Goal: Task Accomplishment & Management: Use online tool/utility

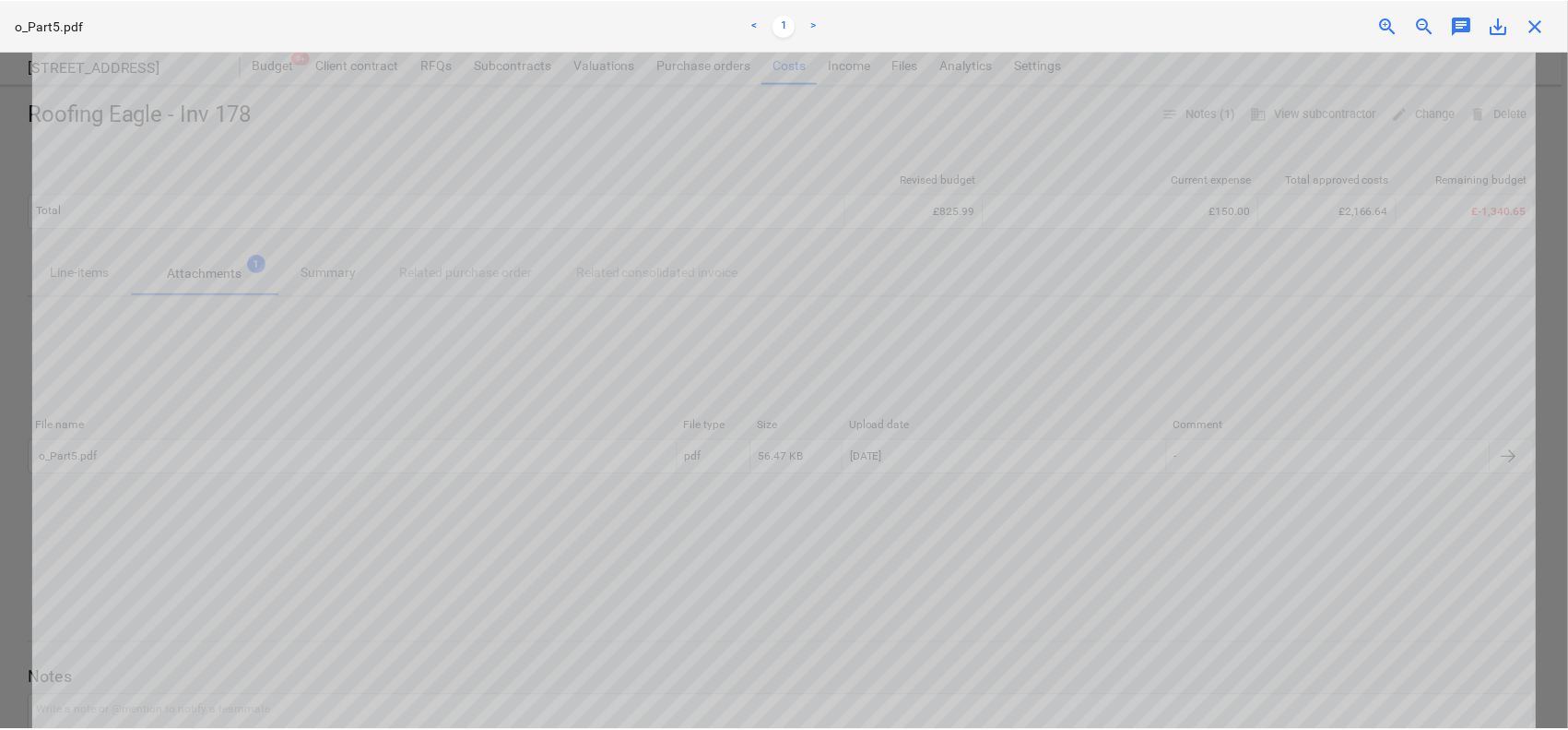
scroll to position [625, 0]
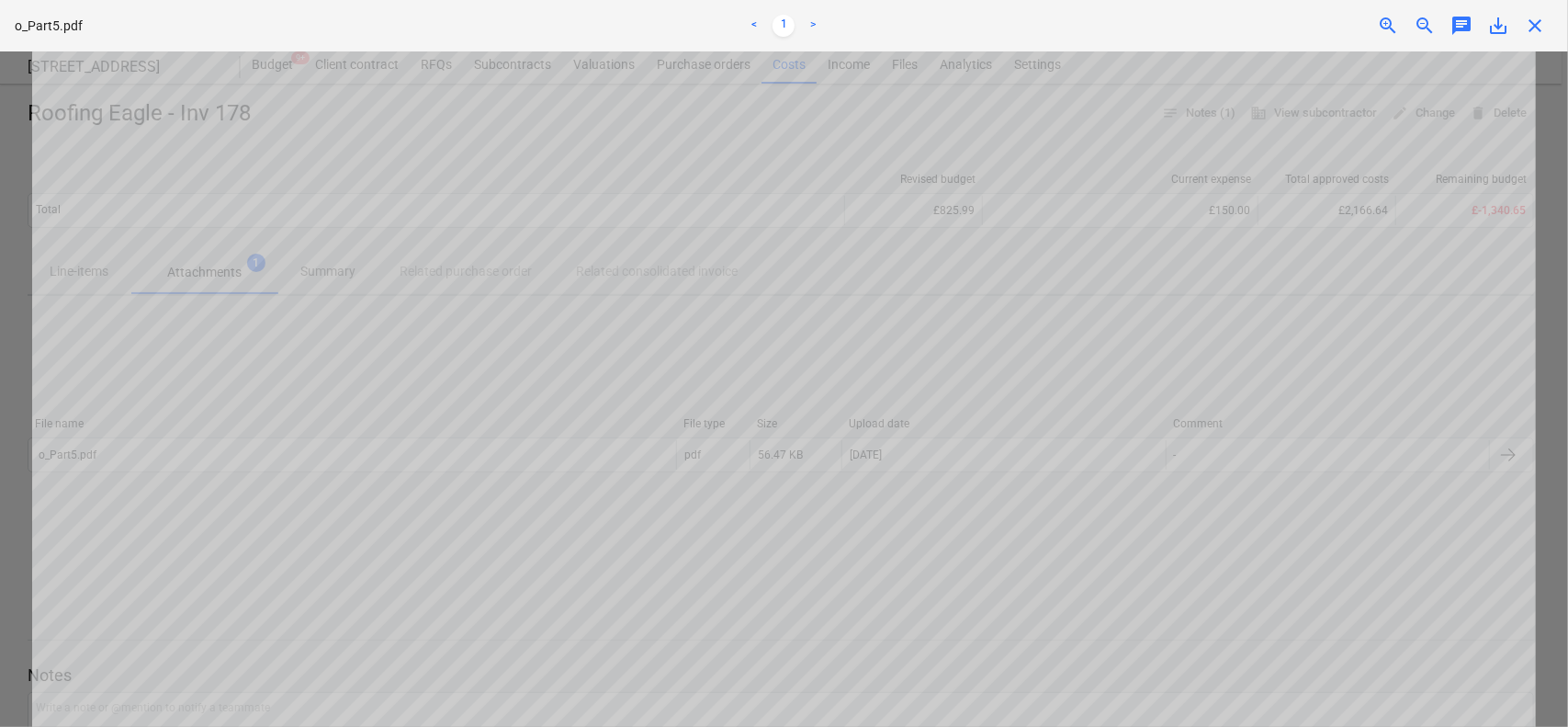
click at [1535, 26] on span "close" at bounding box center [1536, 26] width 22 height 22
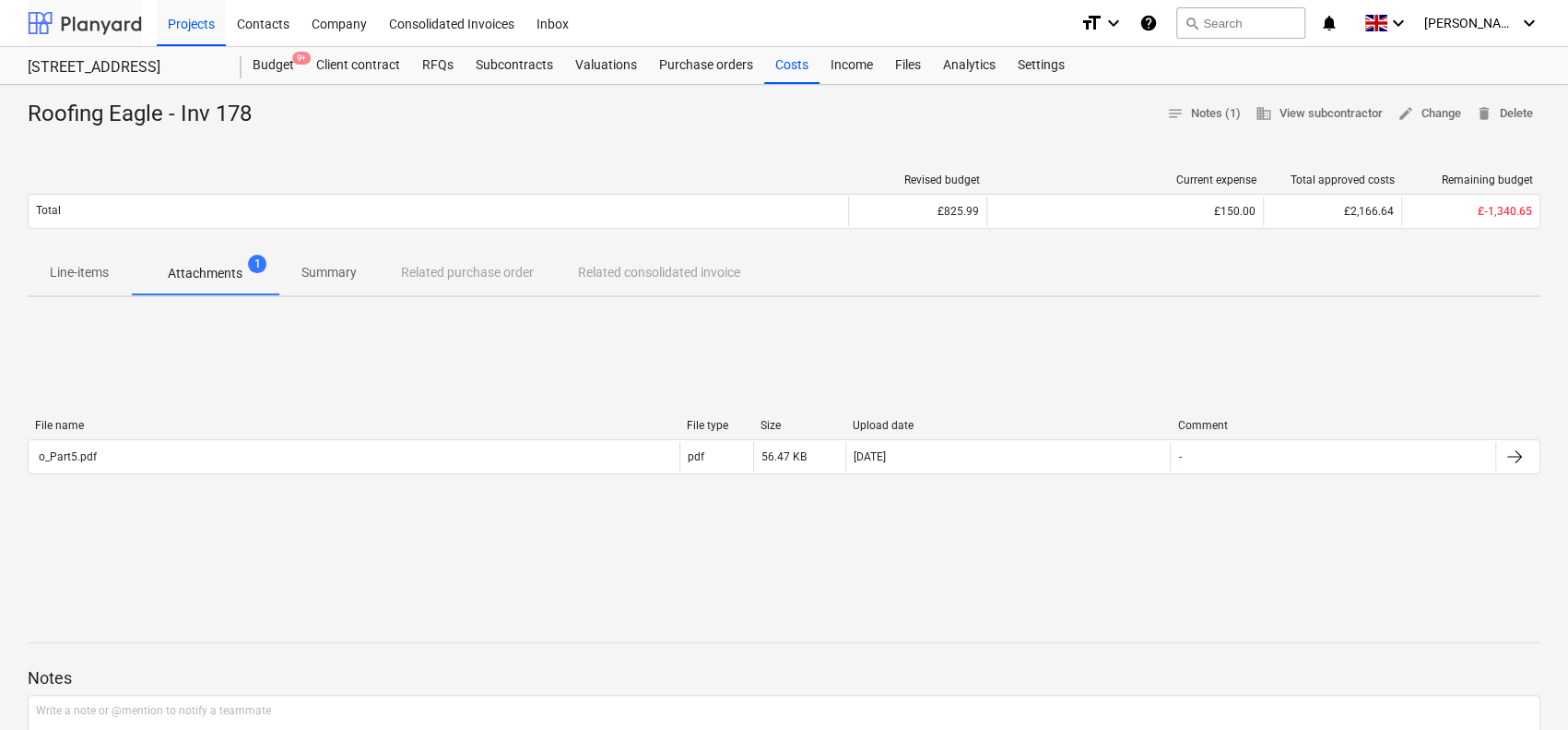
click at [94, 25] on div at bounding box center [85, 23] width 114 height 47
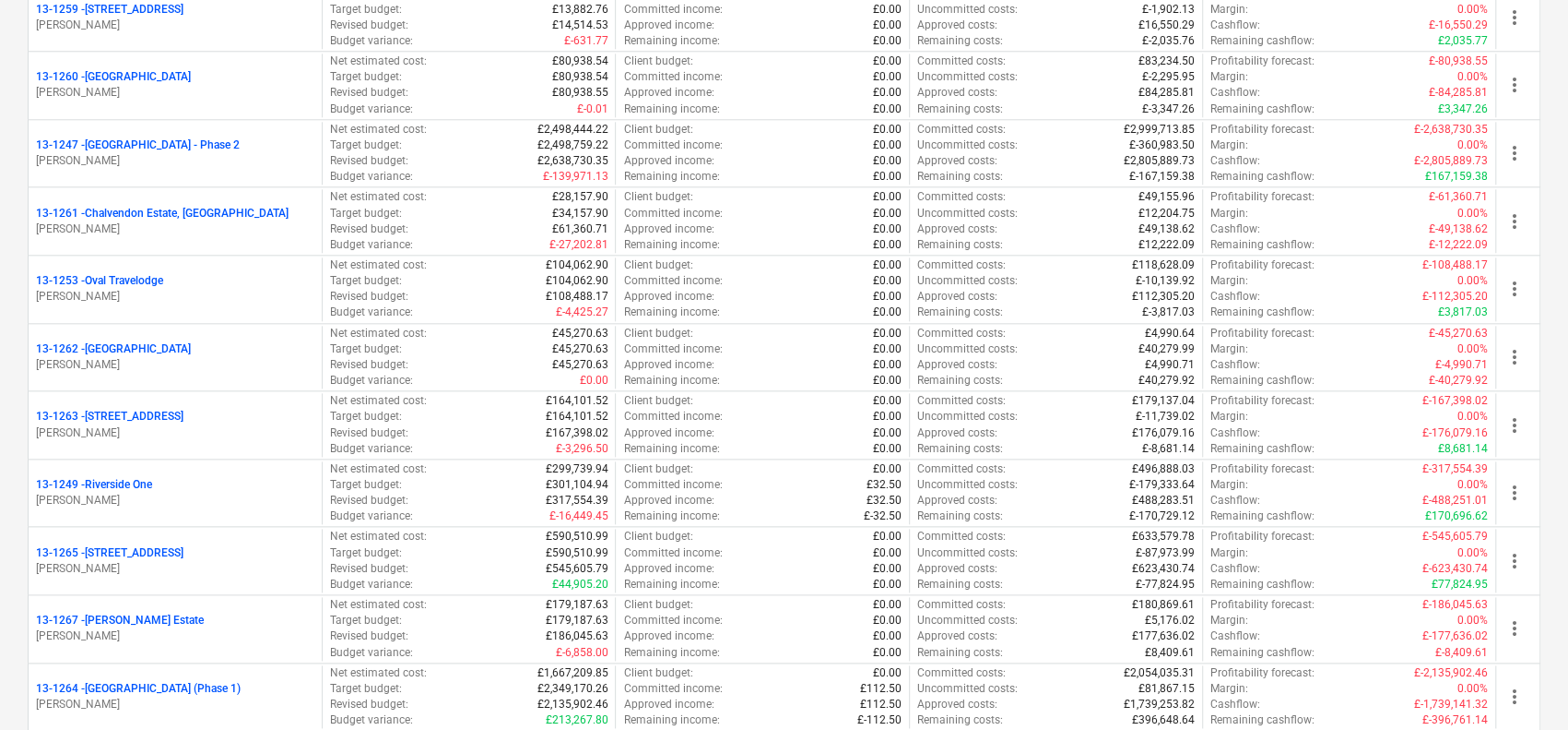
scroll to position [1357, 0]
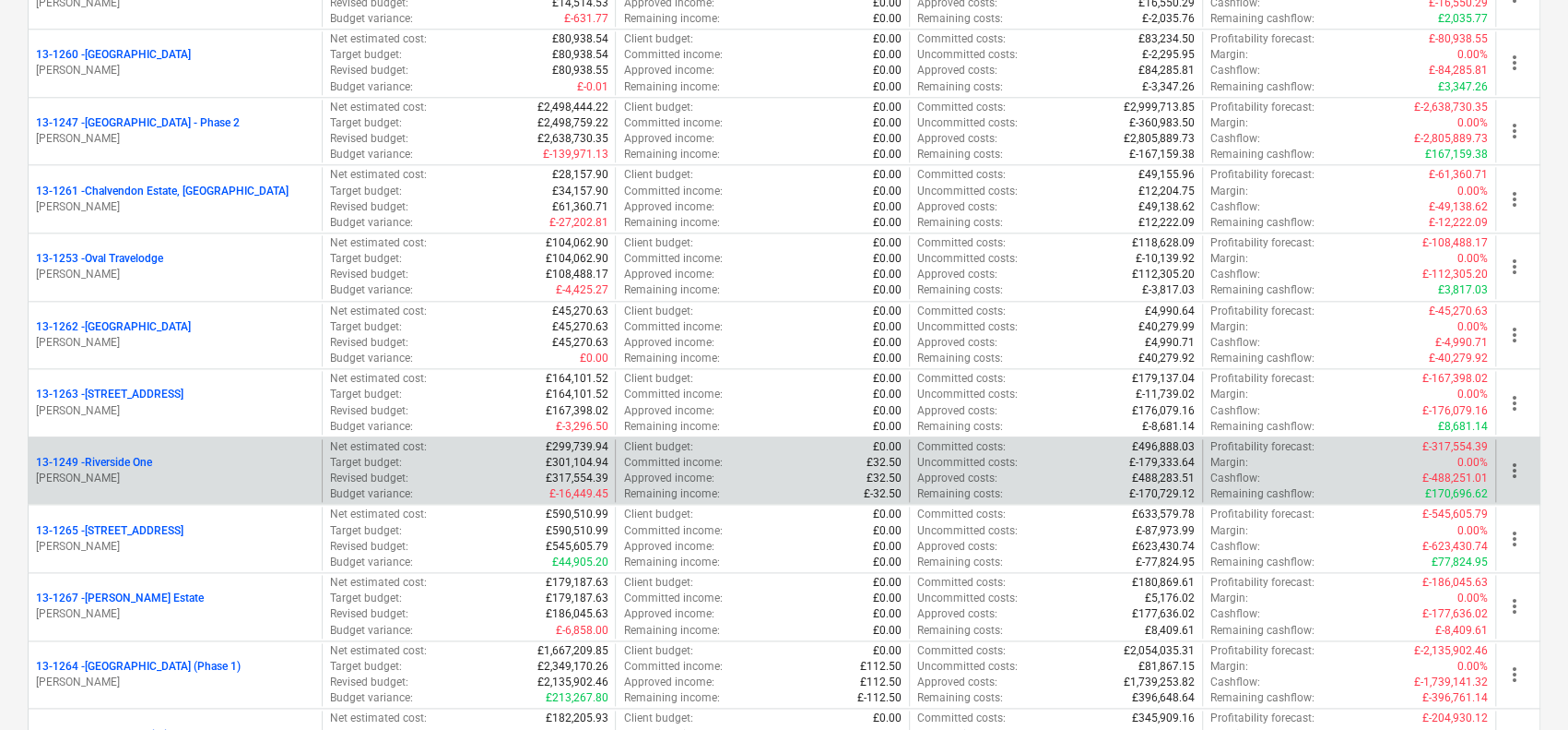
click at [137, 473] on p "[PERSON_NAME]" at bounding box center [175, 478] width 278 height 16
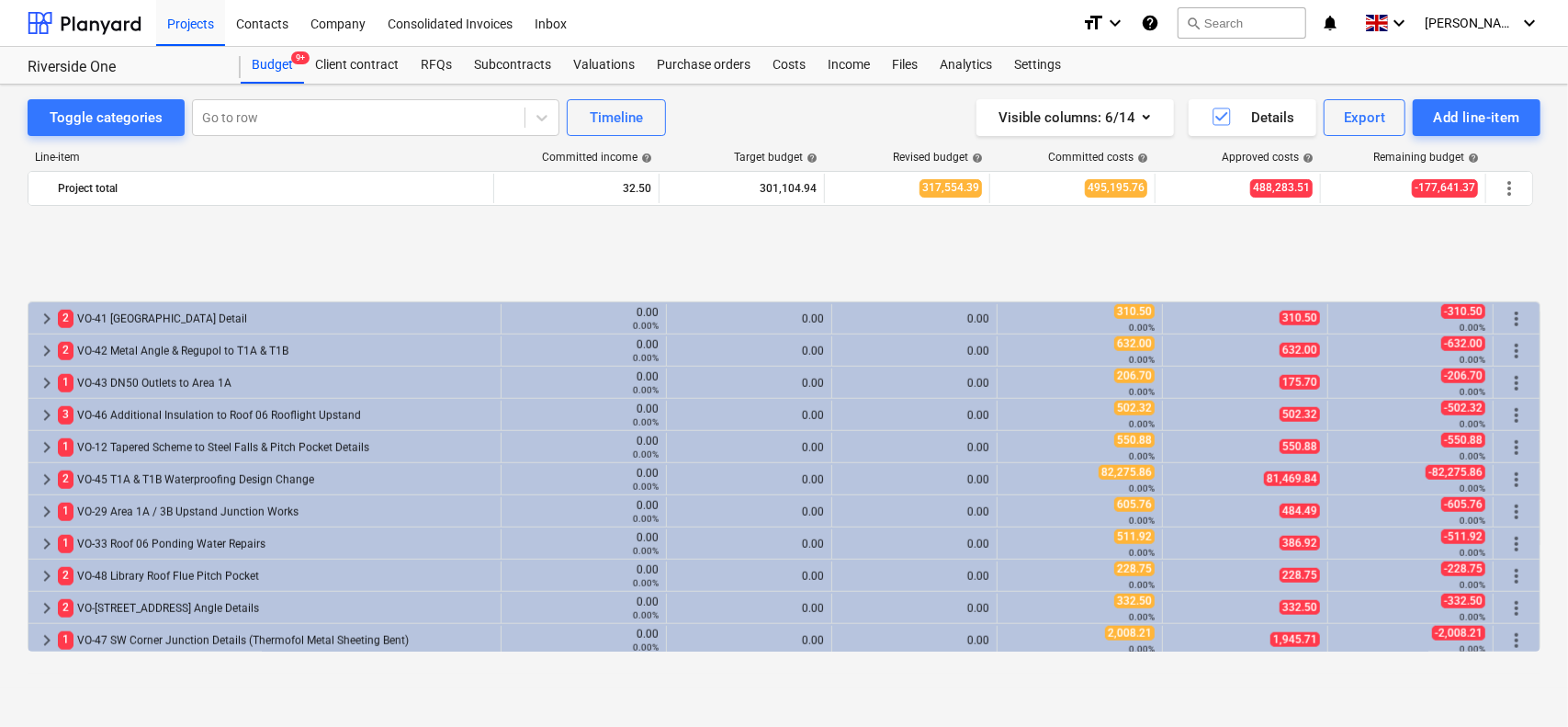
scroll to position [1216, 0]
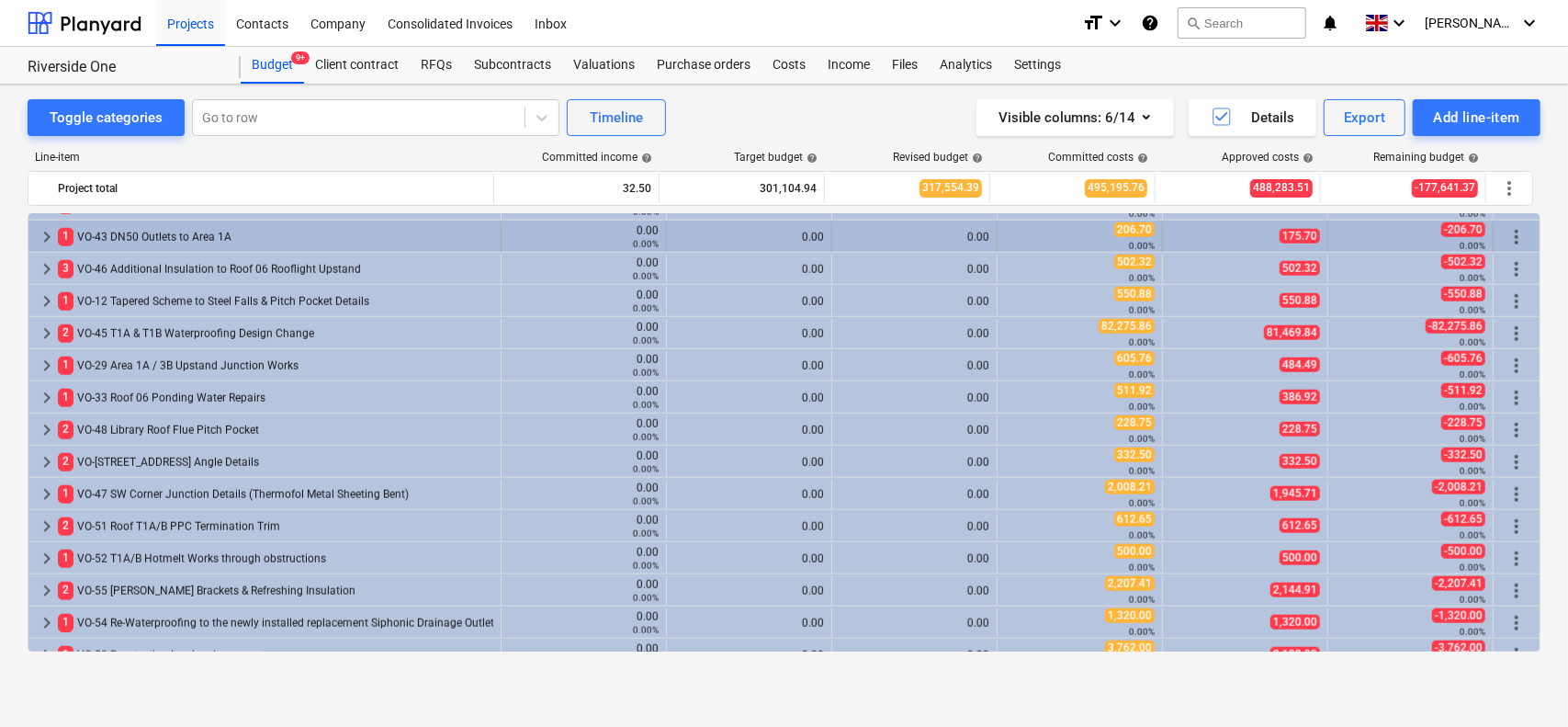
click at [247, 243] on div "1 VO-43 DN50 Outlets to Area 1A" at bounding box center [275, 237] width 436 height 30
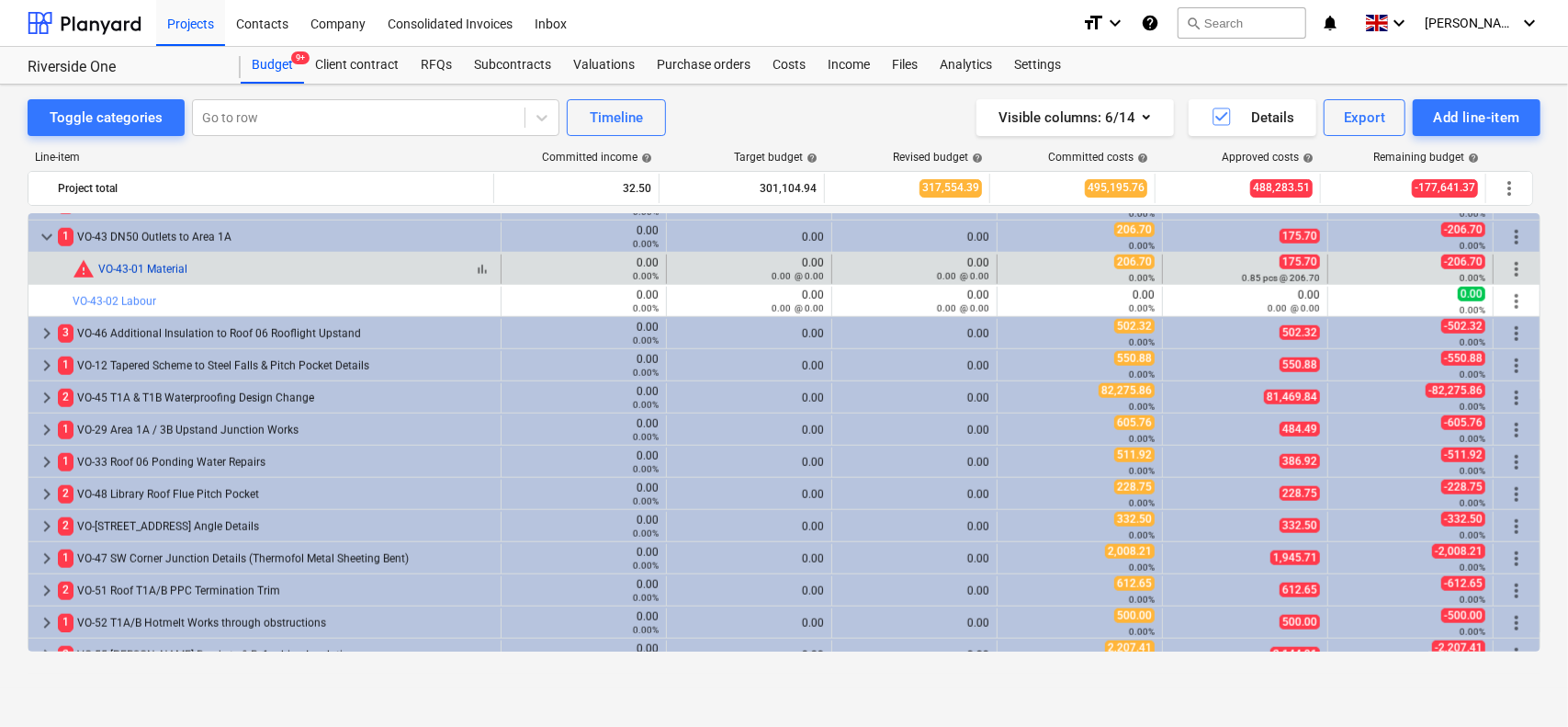
click at [123, 265] on link "VO-43-01 Material" at bounding box center [143, 269] width 89 height 13
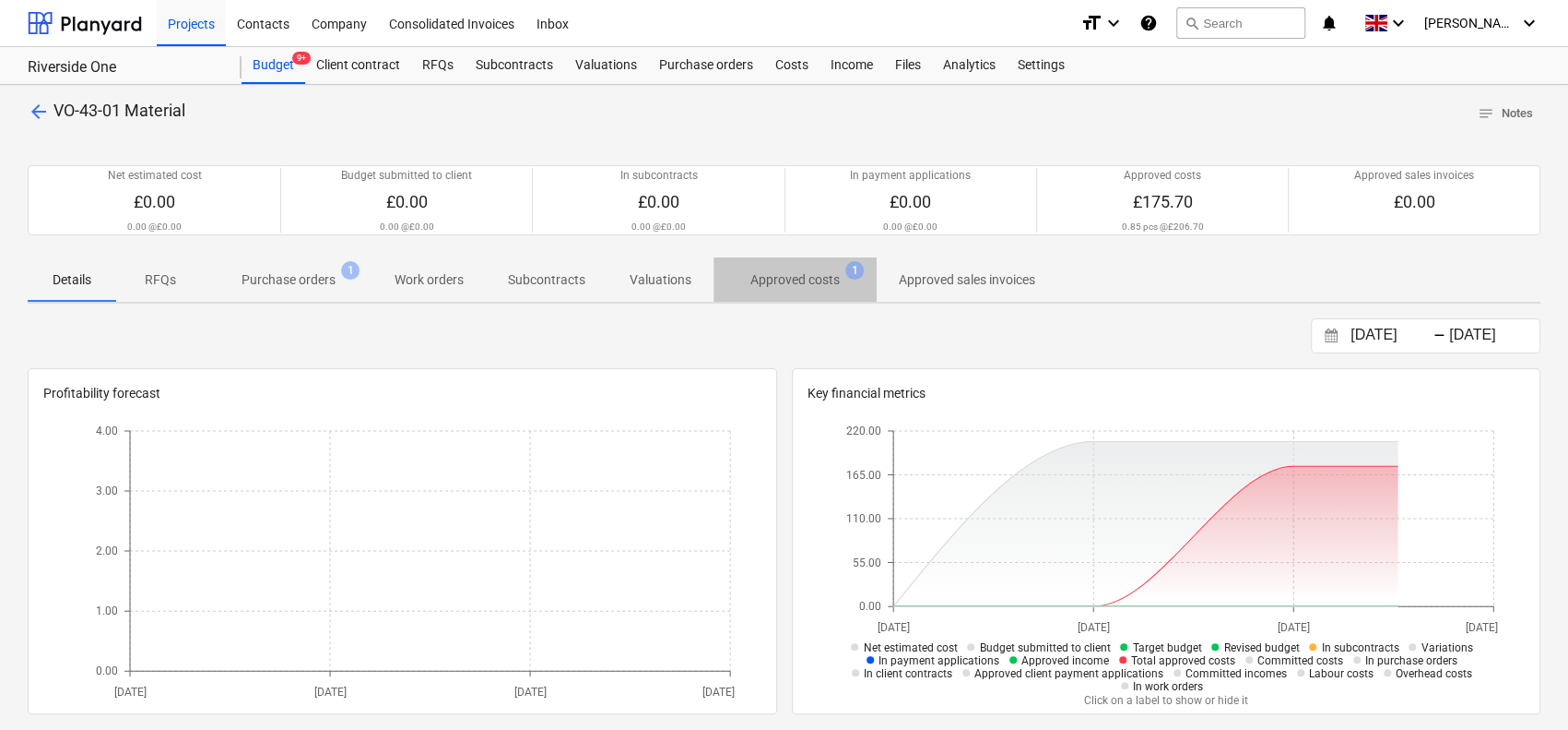
click at [796, 289] on span "Approved costs 1" at bounding box center [795, 279] width 163 height 34
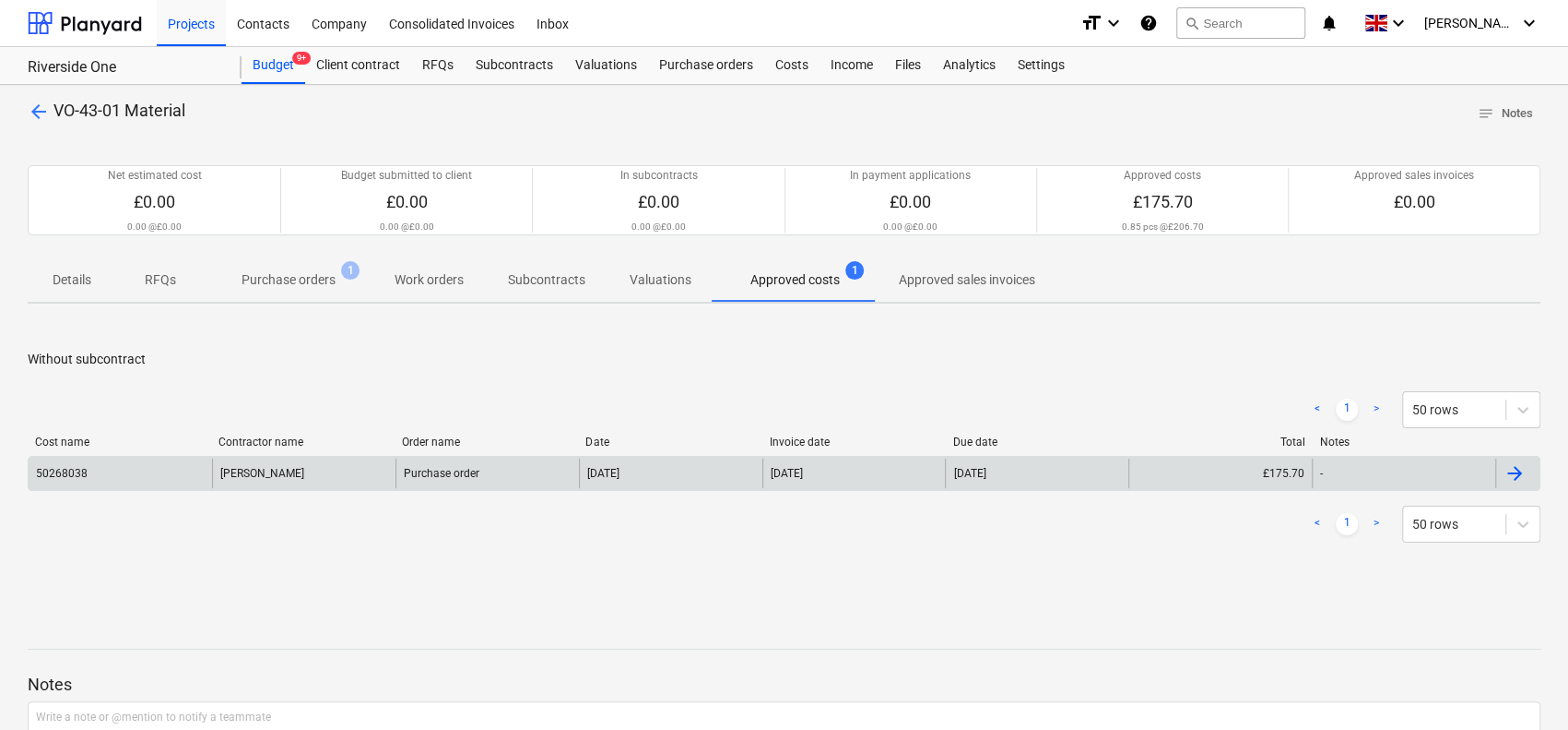
click at [222, 469] on div "[PERSON_NAME]" at bounding box center [303, 473] width 183 height 30
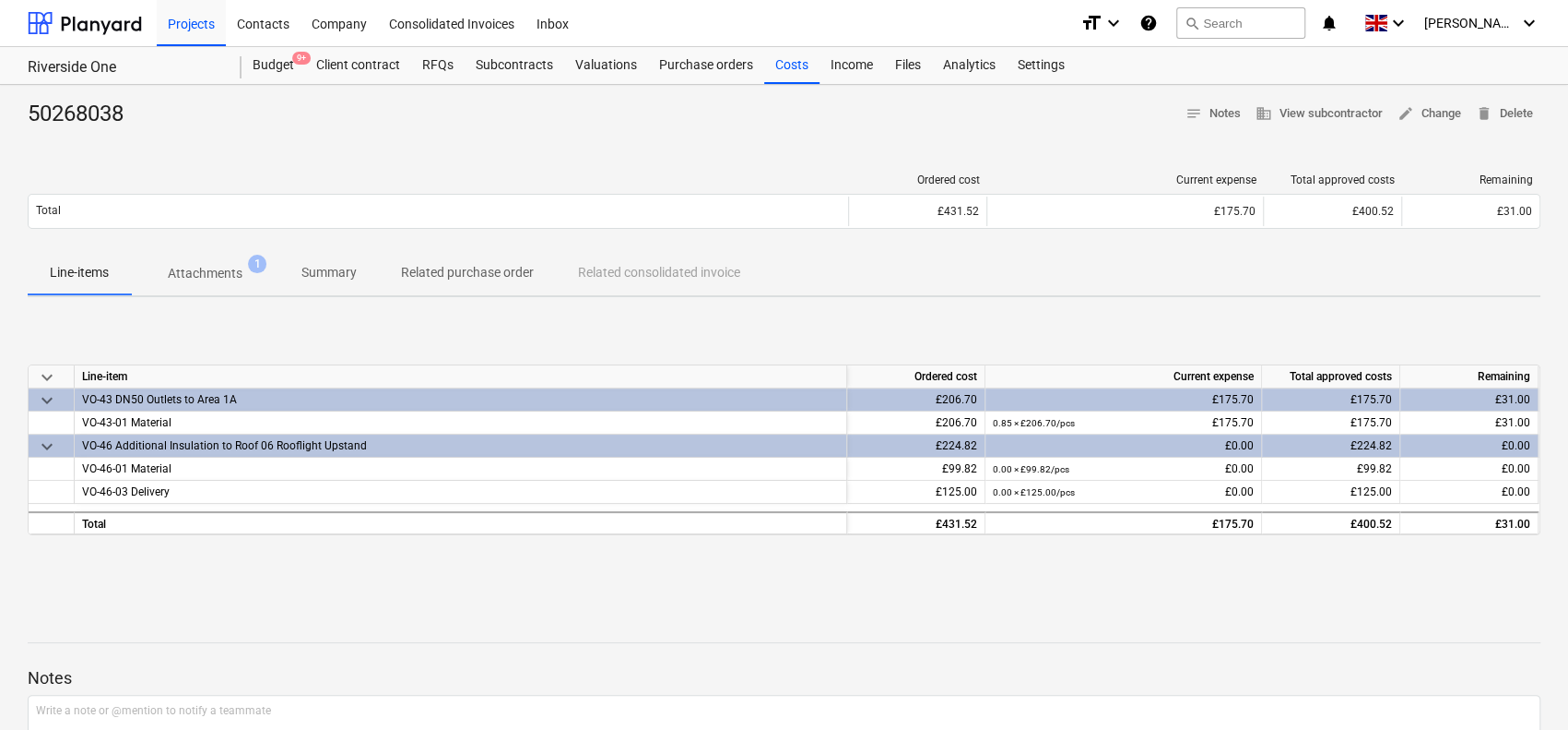
click at [231, 273] on p "Attachments" at bounding box center [205, 273] width 74 height 20
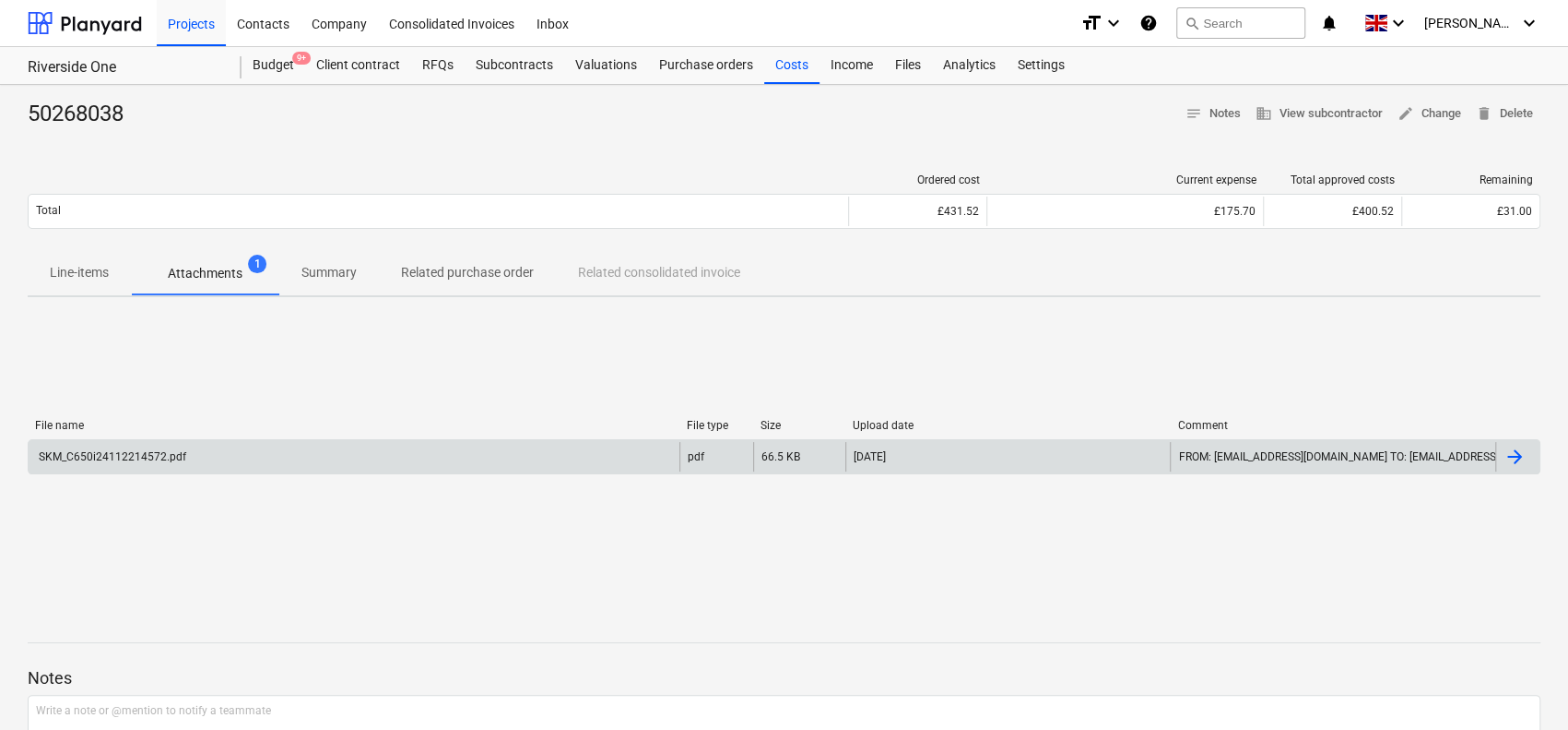
click at [424, 450] on div "SKM_C650i24112214572.pdf" at bounding box center [354, 457] width 650 height 30
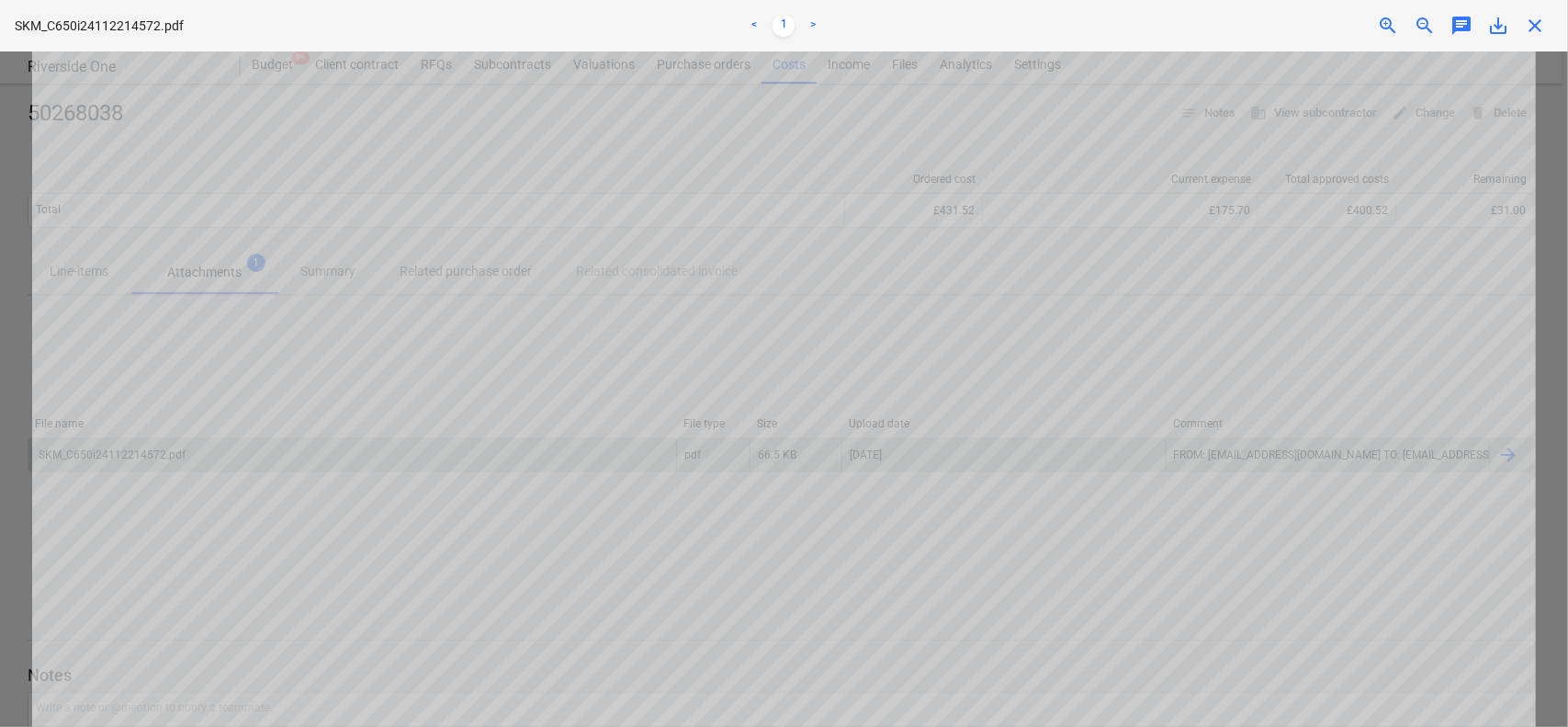
scroll to position [972, 0]
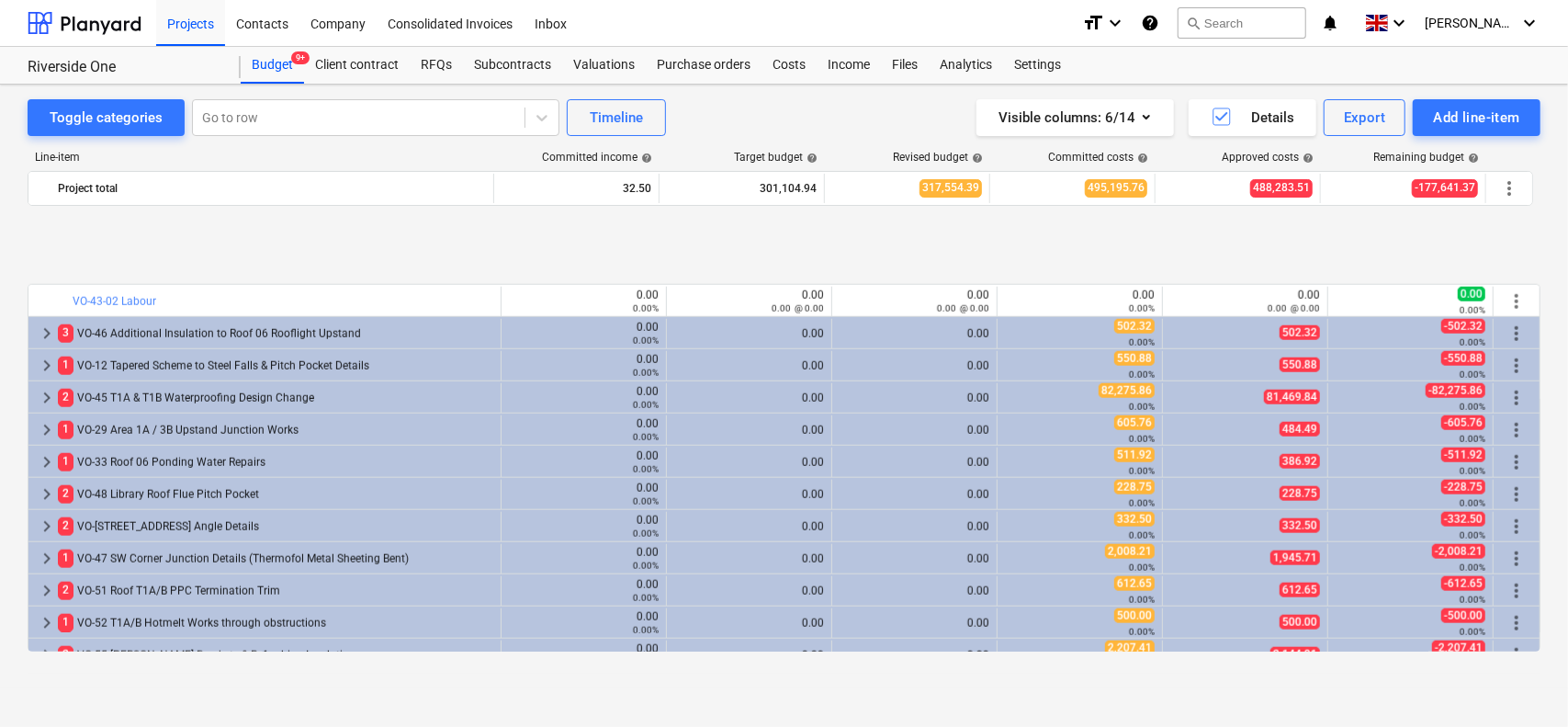
scroll to position [1331, 0]
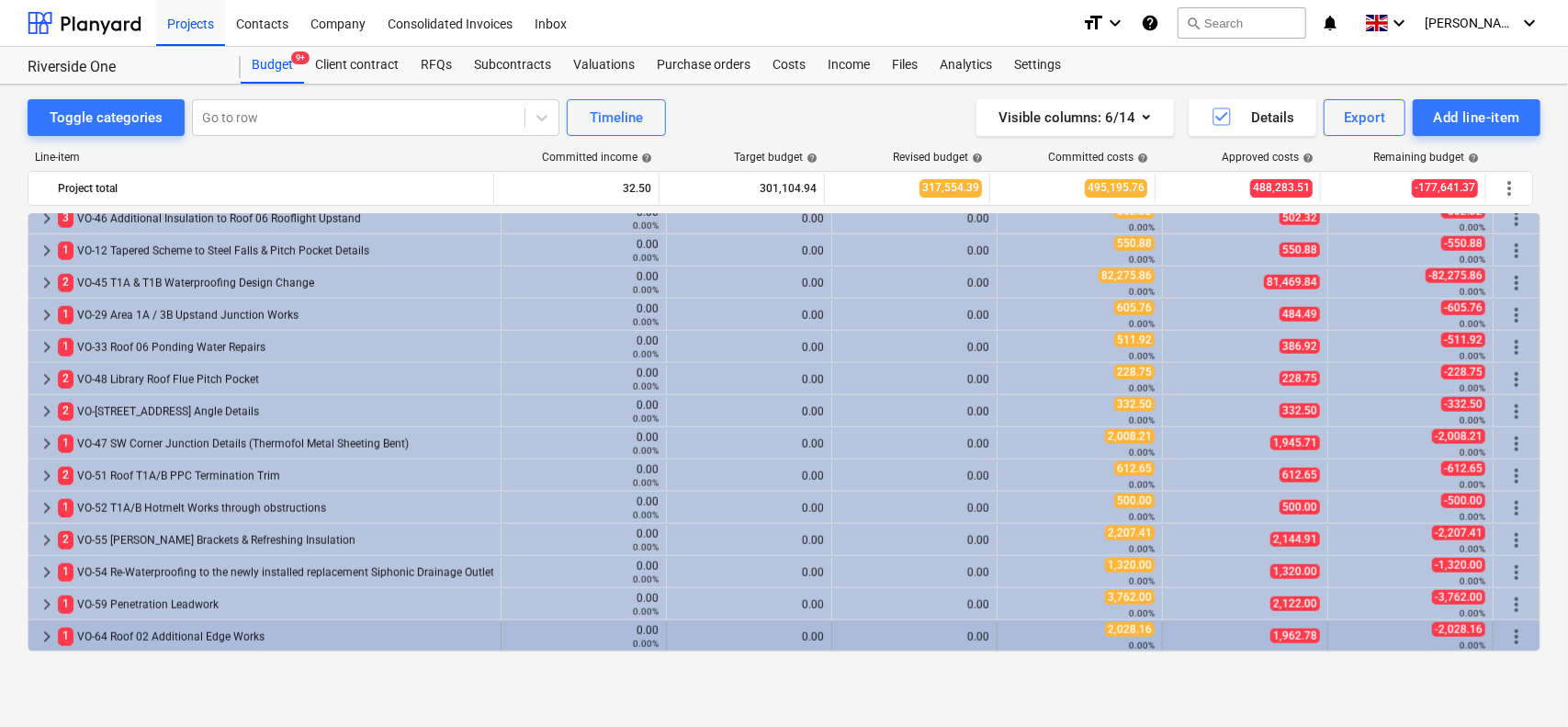
click at [305, 626] on div "1 VO-64 Roof 02 Additional Edge Works" at bounding box center [275, 637] width 436 height 30
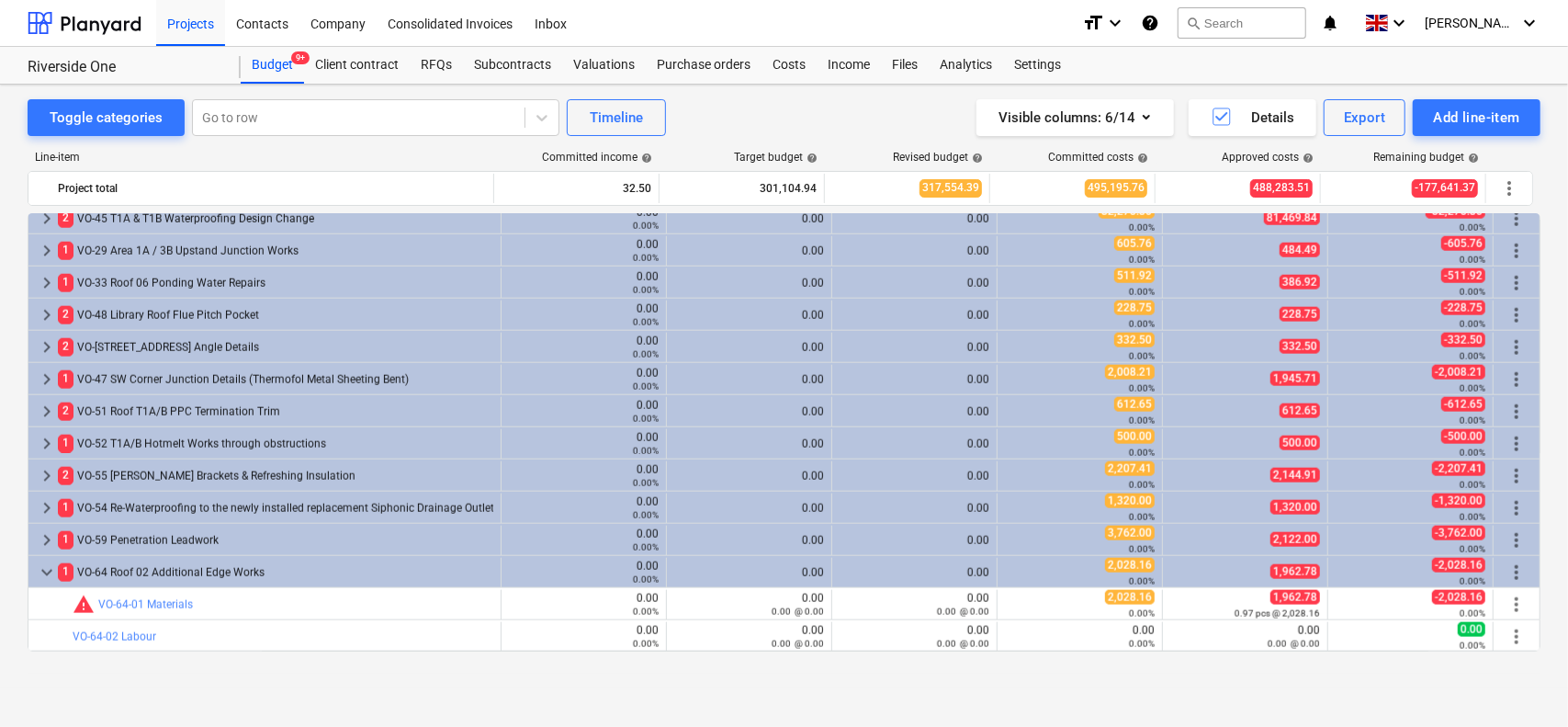
scroll to position [1394, 0]
click at [1498, 102] on button "Add line-item" at bounding box center [1477, 118] width 128 height 37
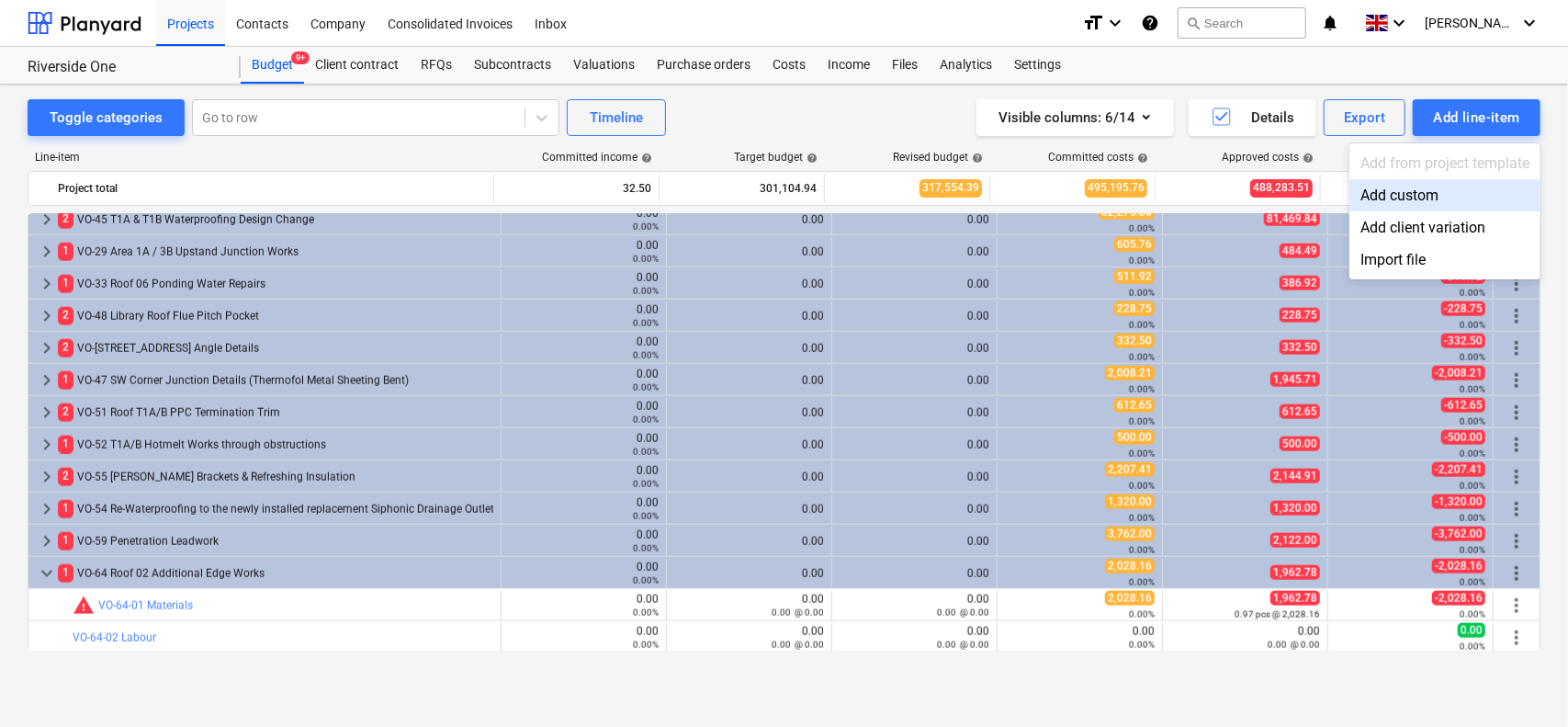
click at [1409, 199] on div "Add custom" at bounding box center [1445, 195] width 191 height 32
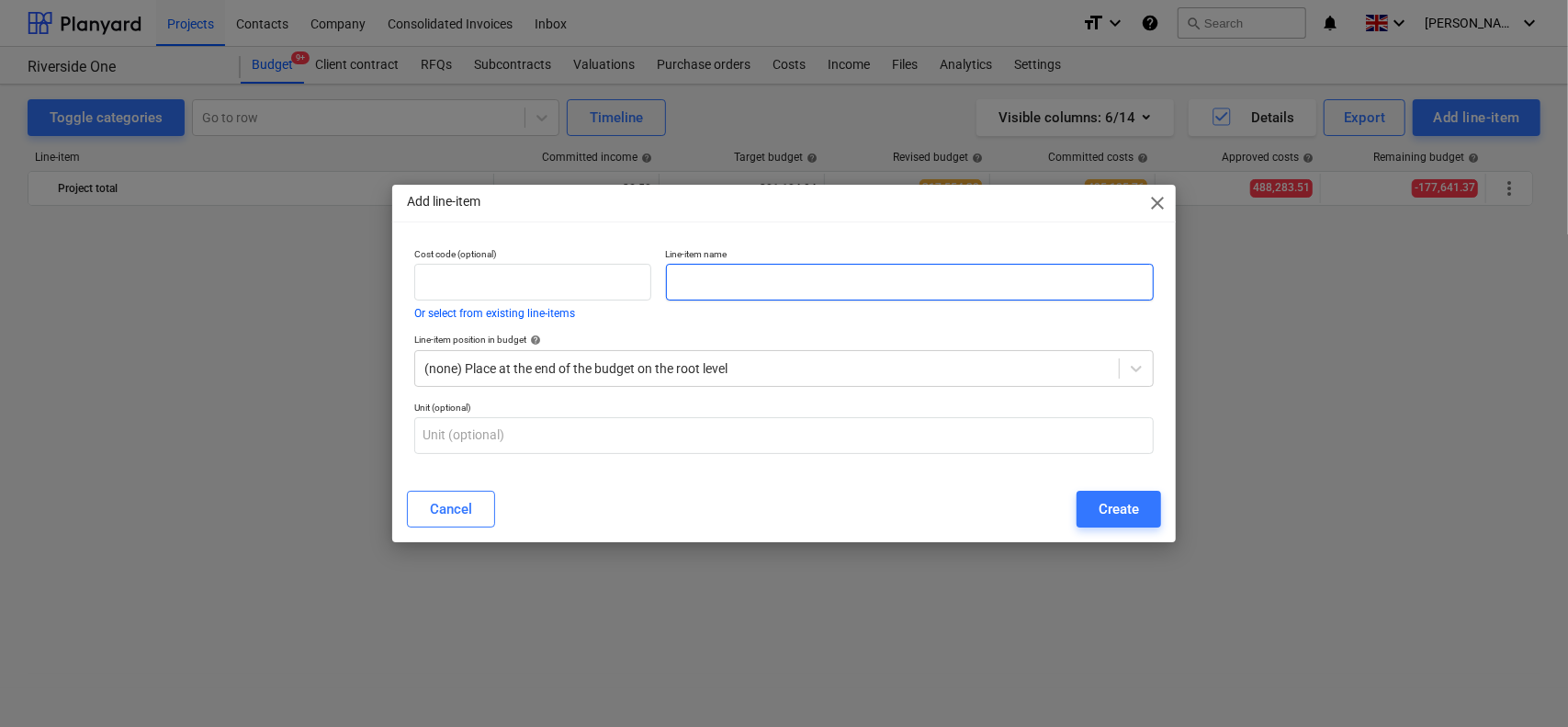
scroll to position [1394, 0]
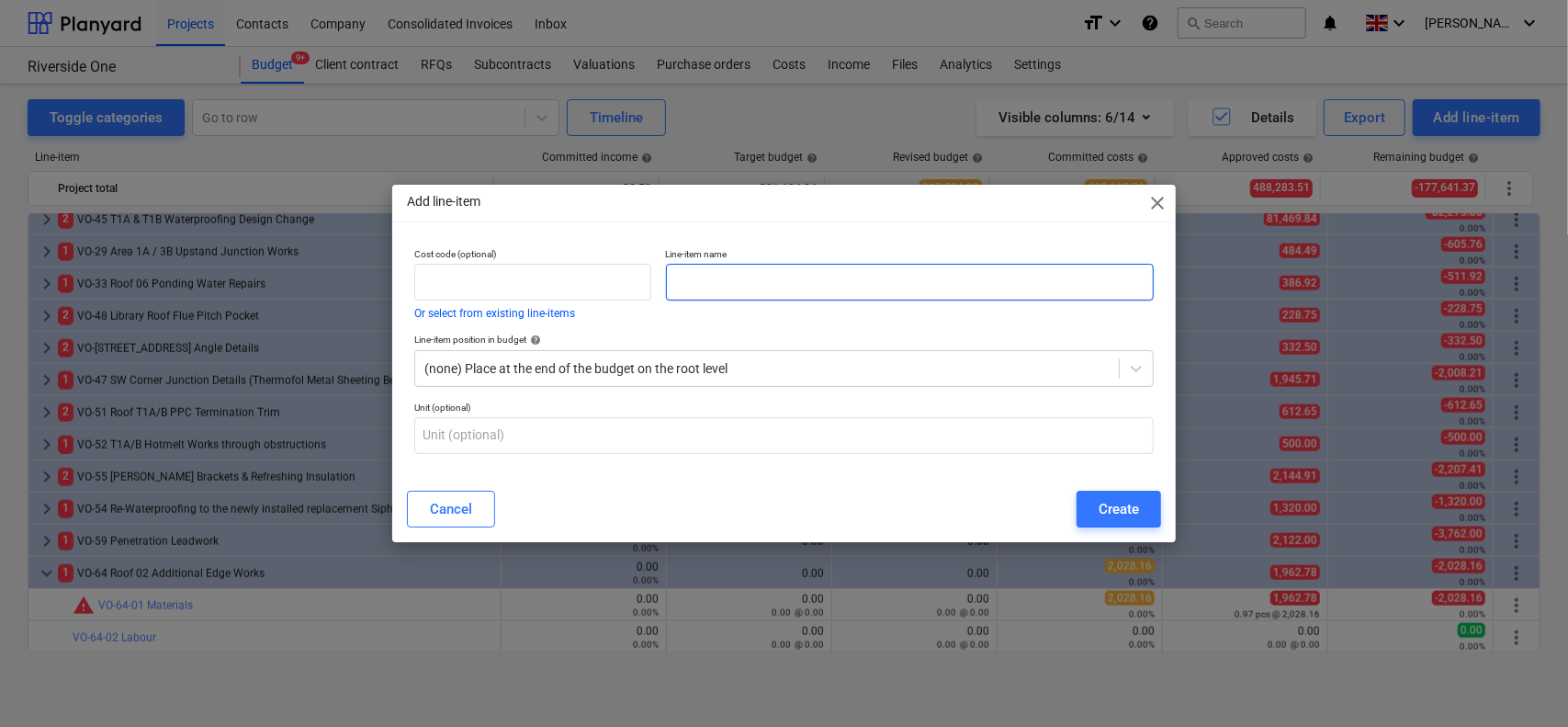
click at [802, 277] on input "text" at bounding box center [910, 282] width 489 height 37
click at [546, 265] on input "text" at bounding box center [533, 282] width 237 height 37
type input "VO-62"
type input "Overflow Outlets"
click at [1109, 503] on div "Create" at bounding box center [1119, 509] width 41 height 24
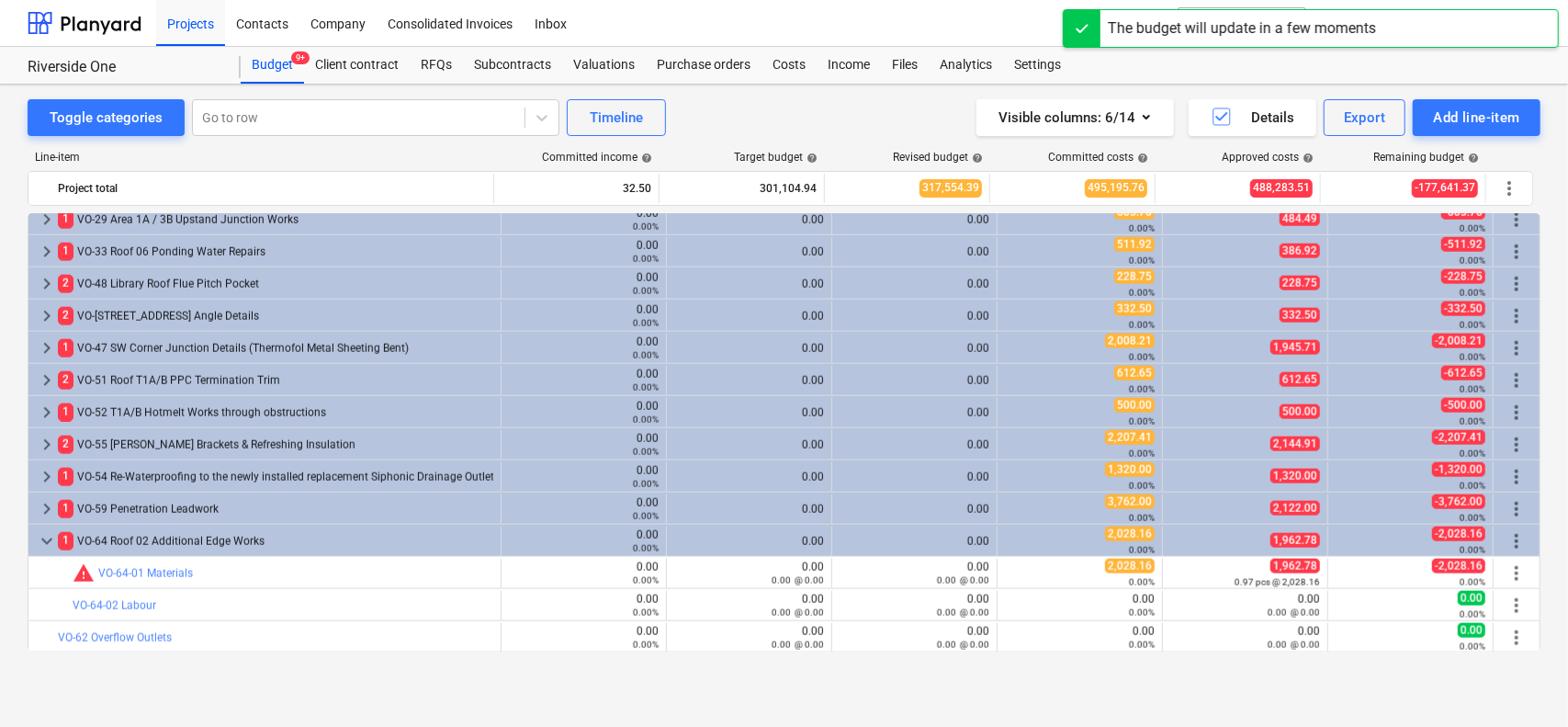
scroll to position [1426, 0]
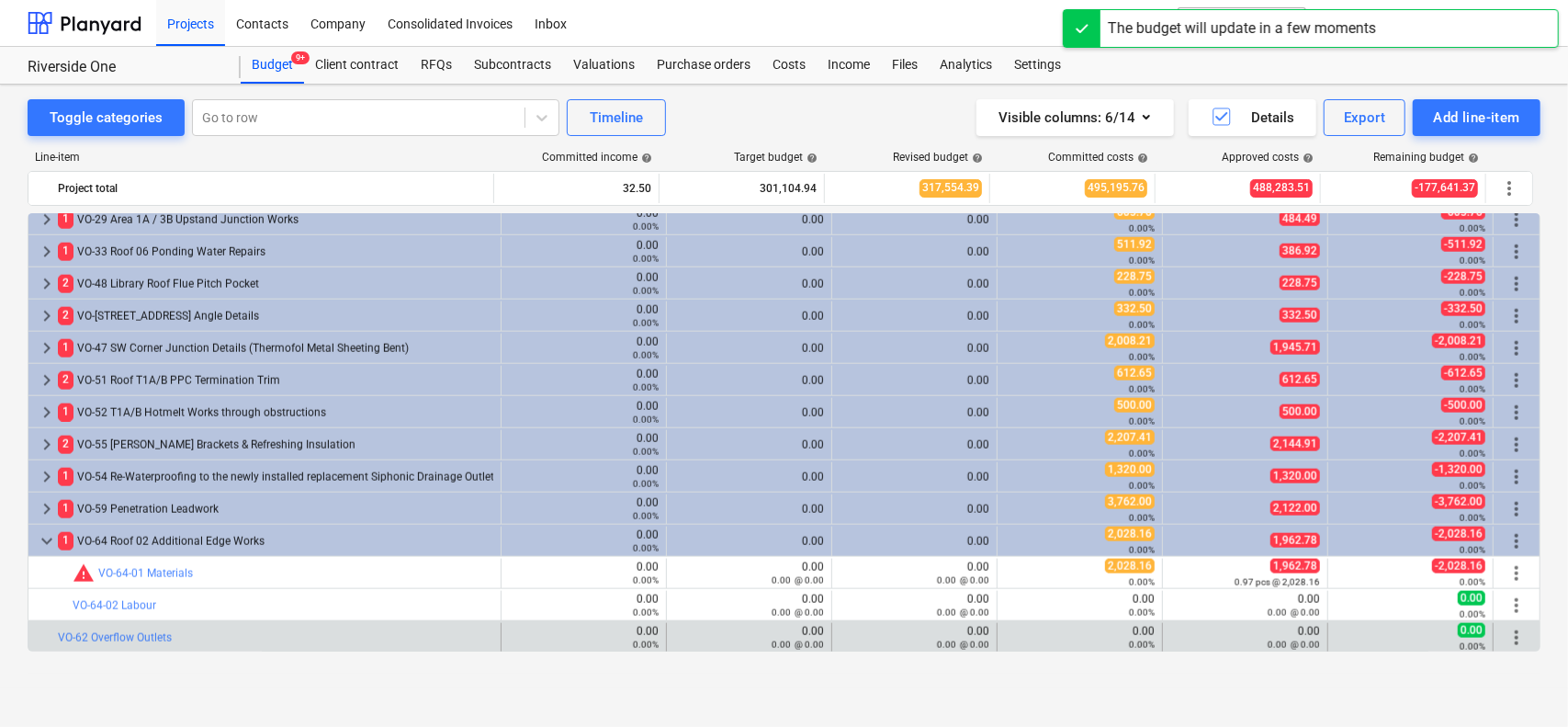
click at [1506, 633] on span "more_vert" at bounding box center [1517, 638] width 22 height 22
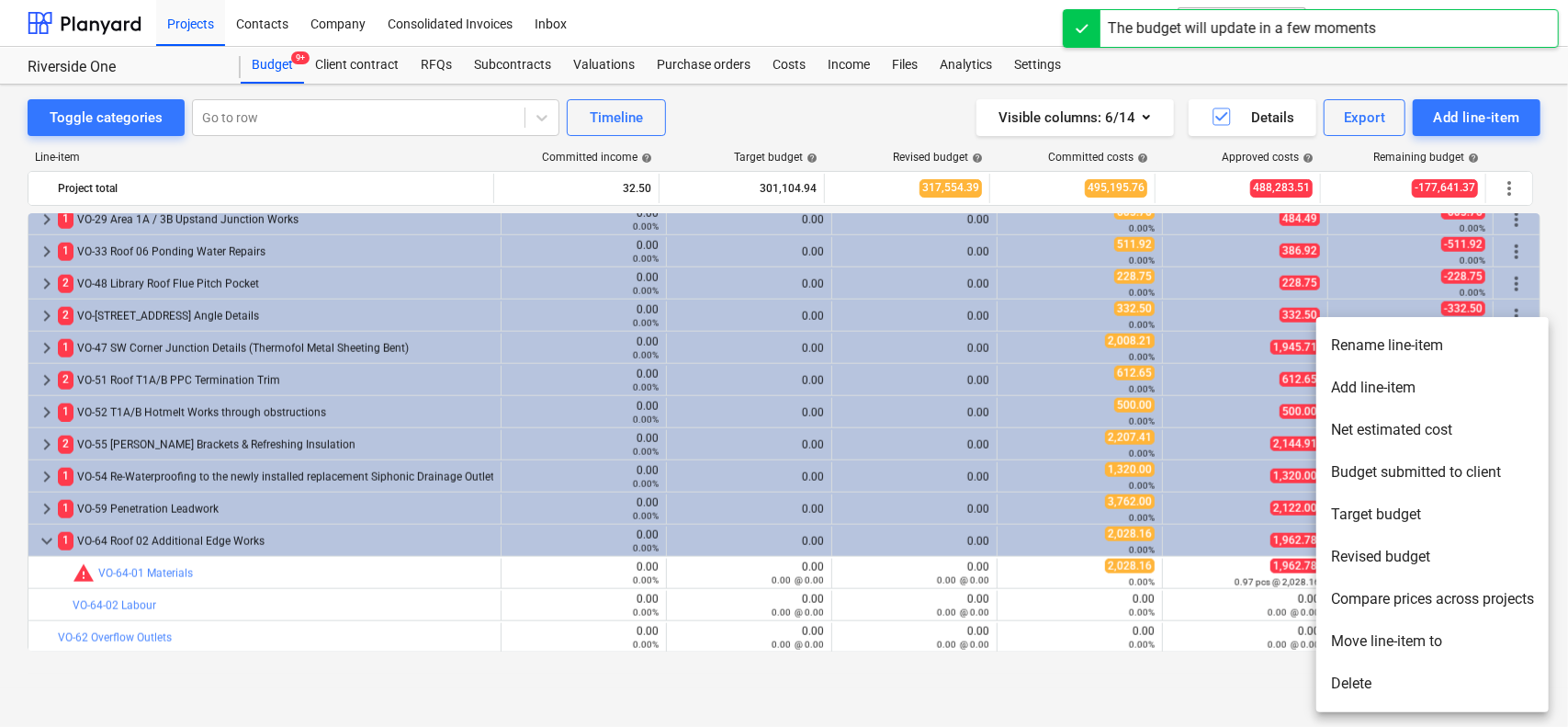
click at [1408, 391] on li "Add line-item" at bounding box center [1433, 388] width 233 height 43
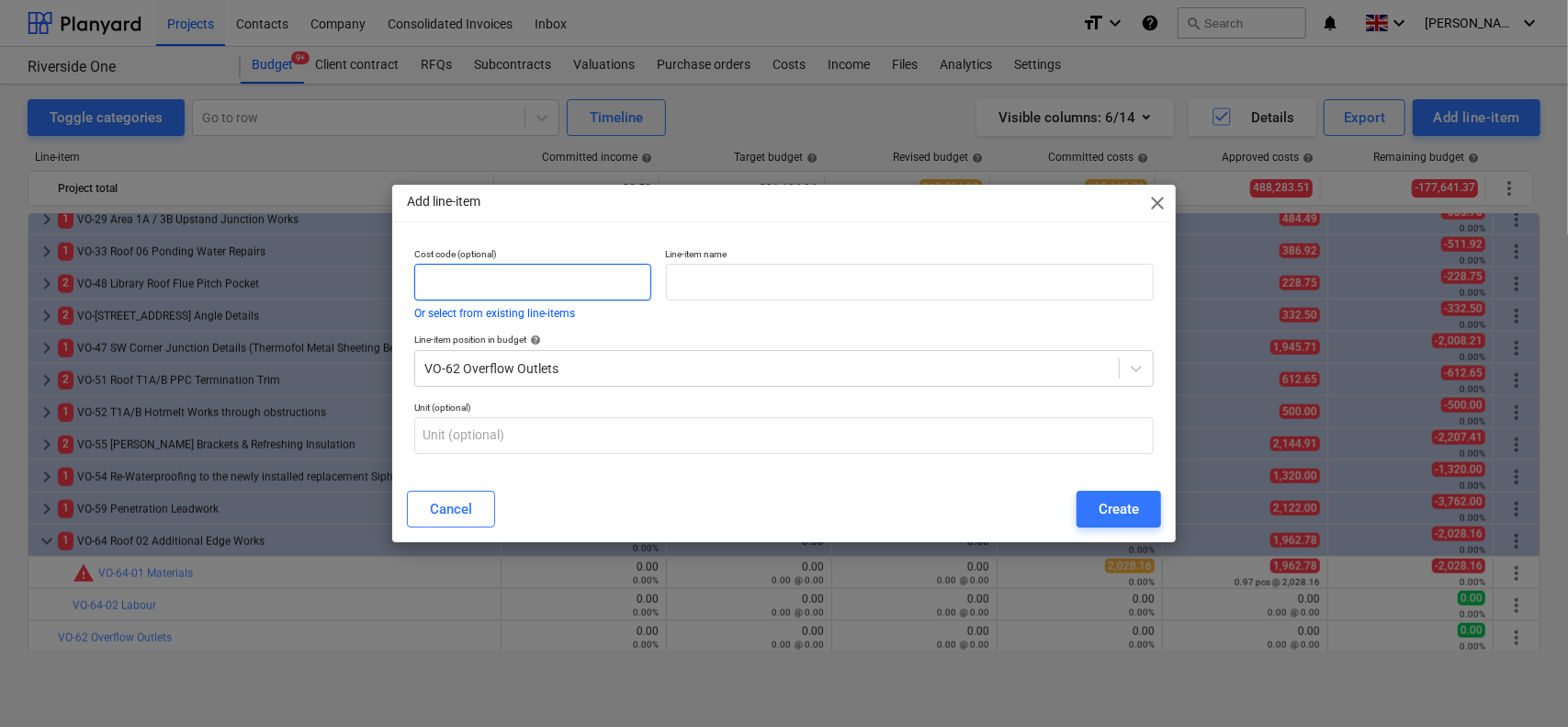
click at [601, 274] on input "text" at bounding box center [533, 282] width 237 height 37
type input "VO-62-01"
type input "Materials"
click at [1140, 518] on div "Create" at bounding box center [1119, 509] width 41 height 24
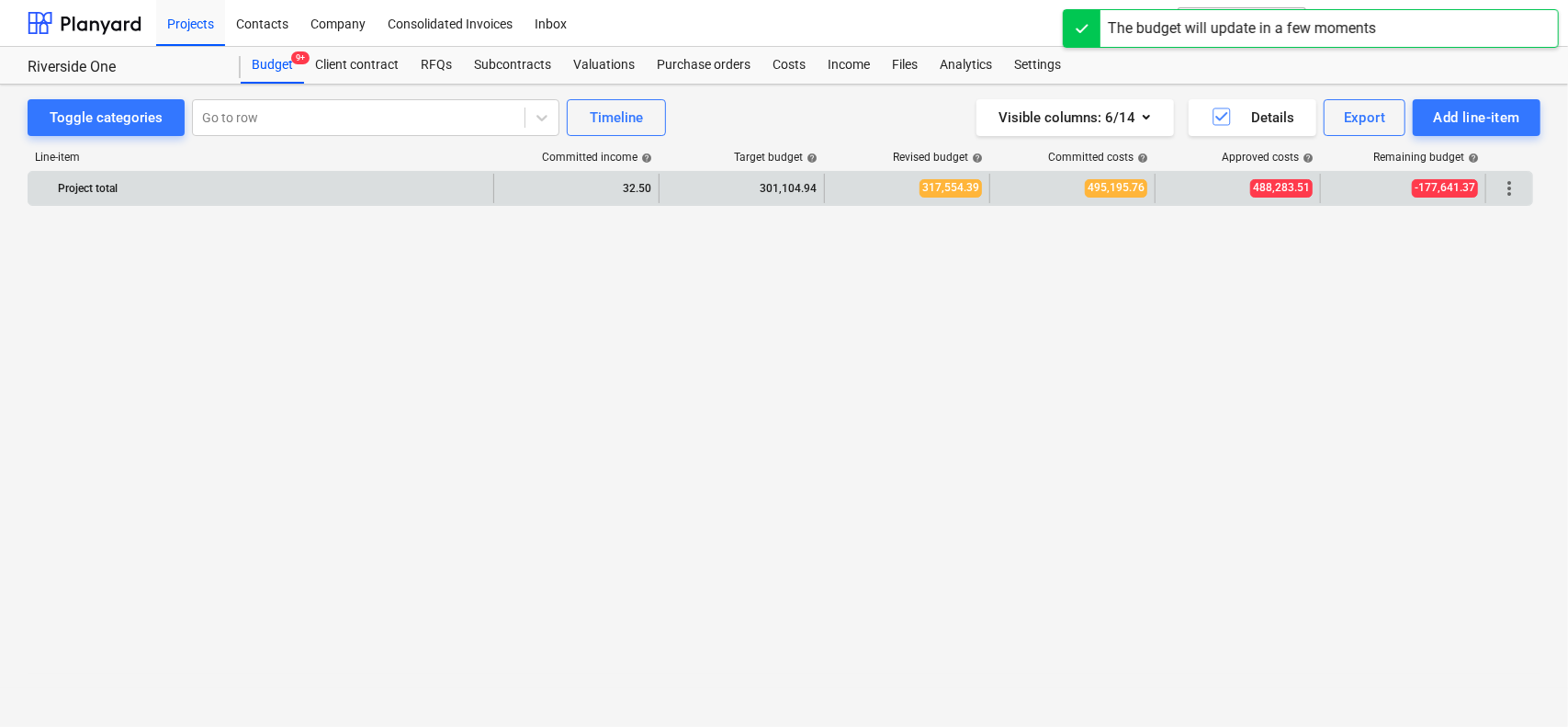
scroll to position [1426, 0]
